Goal: Information Seeking & Learning: Learn about a topic

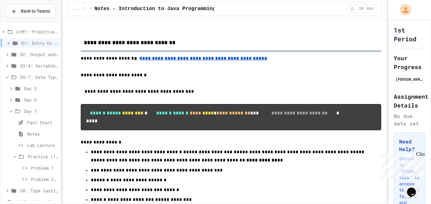
scroll to position [10, 0]
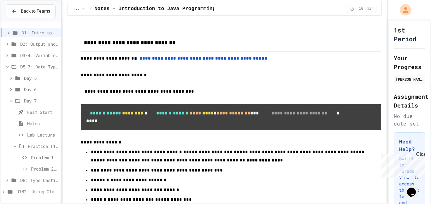
click at [24, 191] on span "U1M2: Using Classes and Objects" at bounding box center [37, 191] width 42 height 7
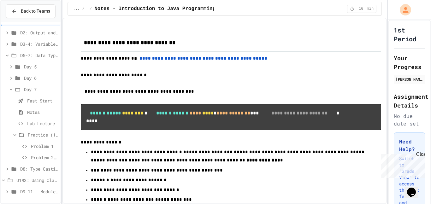
click at [29, 195] on div "D9-11 - Module Wrap Up" at bounding box center [31, 191] width 60 height 9
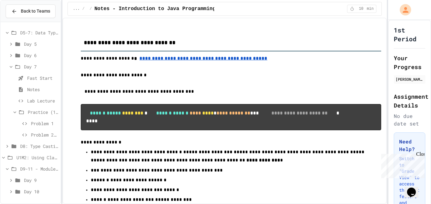
click at [35, 189] on span "Day 10" at bounding box center [41, 191] width 34 height 7
click at [49, 192] on span "Lab - Hidden Figures: Orbital Velocity Calculator" at bounding box center [42, 191] width 31 height 7
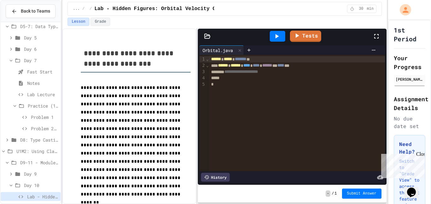
click at [258, 70] on span "**********" at bounding box center [241, 71] width 34 height 4
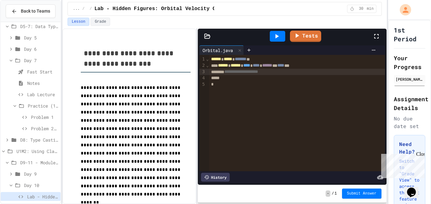
click at [258, 70] on span "**********" at bounding box center [241, 71] width 34 height 4
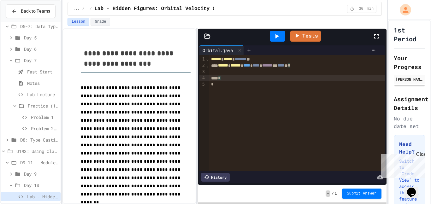
click at [272, 69] on div at bounding box center [297, 72] width 176 height 6
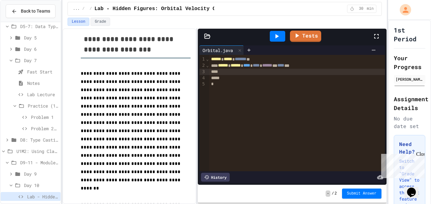
scroll to position [9, 0]
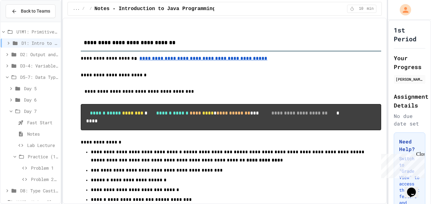
scroll to position [56, 0]
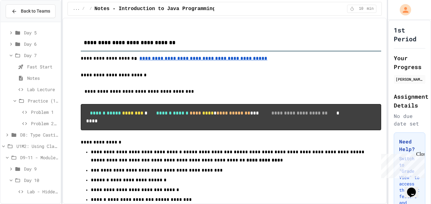
click at [38, 189] on span "Lab - Hidden Figures: Orbital Velocity Calculator" at bounding box center [42, 191] width 31 height 7
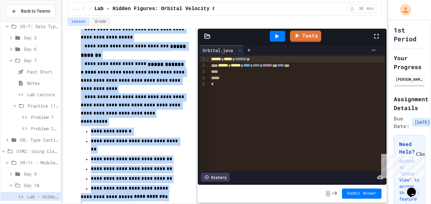
scroll to position [637, 0]
drag, startPoint x: 81, startPoint y: 89, endPoint x: 108, endPoint y: 177, distance: 92.1
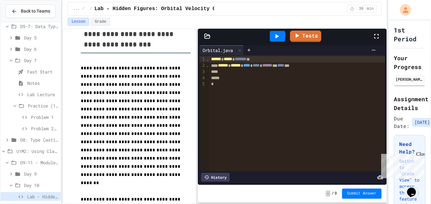
scroll to position [19, 0]
click at [373, 51] on icon at bounding box center [373, 50] width 5 height 5
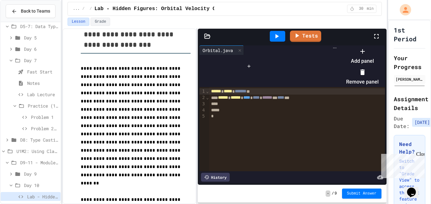
click at [373, 46] on div at bounding box center [359, 46] width 39 height 0
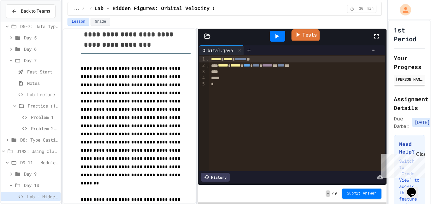
click at [315, 37] on link "Tests" at bounding box center [305, 35] width 28 height 12
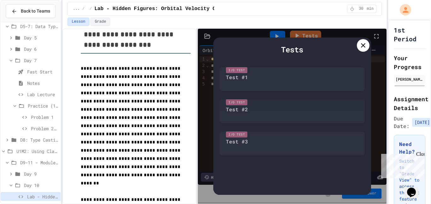
click at [360, 50] on div at bounding box center [363, 45] width 13 height 13
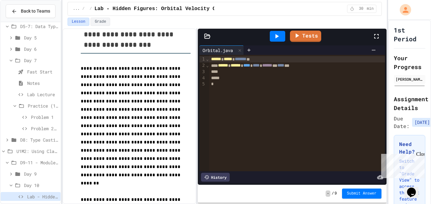
click at [276, 35] on icon at bounding box center [276, 36] width 3 height 4
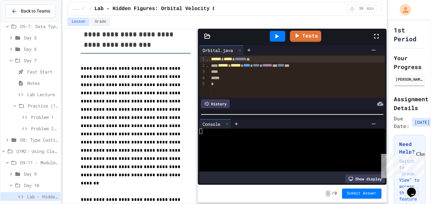
click at [300, 11] on div "... / Day 10 / Lab - Hidden Figures: Orbital Velocity Calculator 30 min" at bounding box center [224, 9] width 314 height 14
click at [269, 8] on div "... / Day 10 / Lab - Hidden Figures: Orbital Velocity Calculator 30 min" at bounding box center [224, 9] width 314 height 14
click at [34, 149] on span "D9-11: Module Wrap Up" at bounding box center [39, 151] width 38 height 7
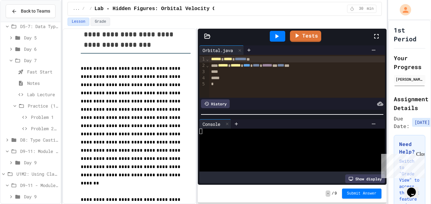
click at [29, 160] on span "Day 9" at bounding box center [41, 162] width 34 height 7
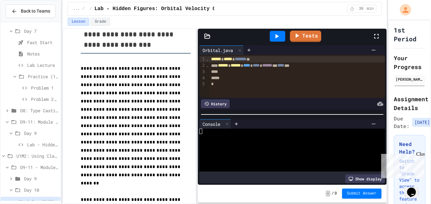
scroll to position [84, 0]
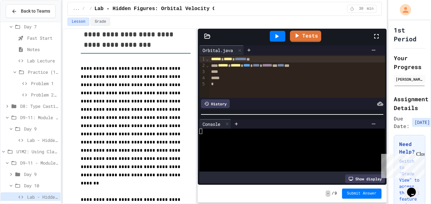
click at [40, 141] on span "Lab - Hidden Figures: Launch Weight Calculator" at bounding box center [42, 140] width 31 height 7
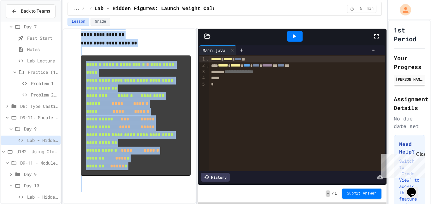
scroll to position [1177, 0]
drag, startPoint x: 84, startPoint y: 70, endPoint x: 166, endPoint y: 170, distance: 129.1
copy div "**********"
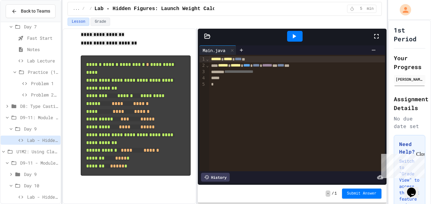
click at [171, 189] on p at bounding box center [136, 188] width 110 height 8
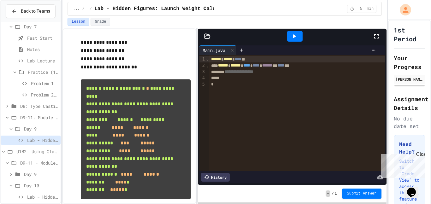
scroll to position [993, 0]
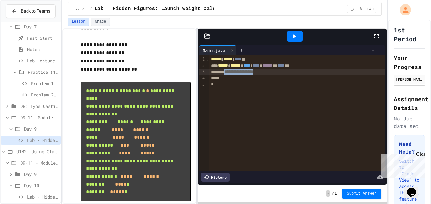
drag, startPoint x: 231, startPoint y: 72, endPoint x: 277, endPoint y: 73, distance: 46.0
click at [277, 73] on div "**********" at bounding box center [297, 72] width 176 height 6
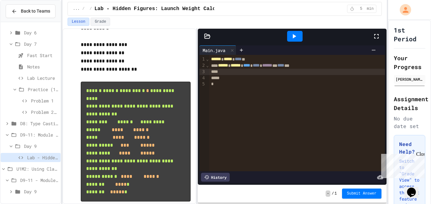
scroll to position [33, 0]
